Goal: Communication & Community: Connect with others

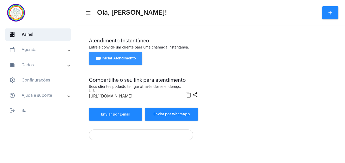
click at [123, 58] on span "videocam Iniciar Atendimento" at bounding box center [116, 59] width 40 height 4
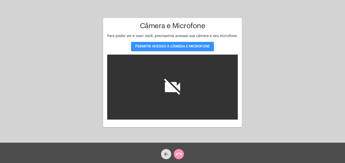
click at [164, 48] on button "PERMITIR ACESSO À CÂMERA E MICROFONE" at bounding box center [172, 46] width 83 height 9
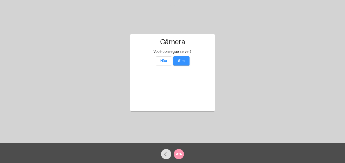
click at [183, 56] on button "Sim" at bounding box center [181, 60] width 16 height 9
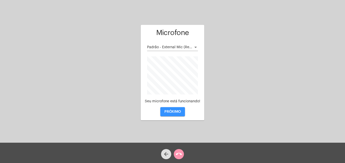
click at [175, 114] on button "PRÓXIMO" at bounding box center [172, 111] width 25 height 9
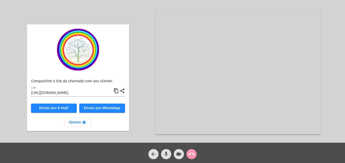
click at [116, 91] on mat-icon "content_copy" at bounding box center [116, 91] width 5 height 6
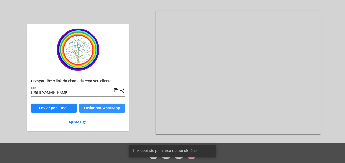
click at [106, 109] on span "Enviar por WhatsApp" at bounding box center [102, 108] width 36 height 4
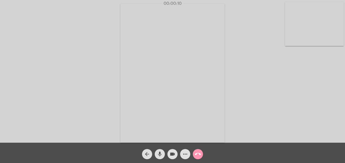
click at [290, 43] on video at bounding box center [314, 24] width 59 height 44
click at [137, 130] on video at bounding box center [218, 72] width 185 height 139
